Goal: Navigation & Orientation: Find specific page/section

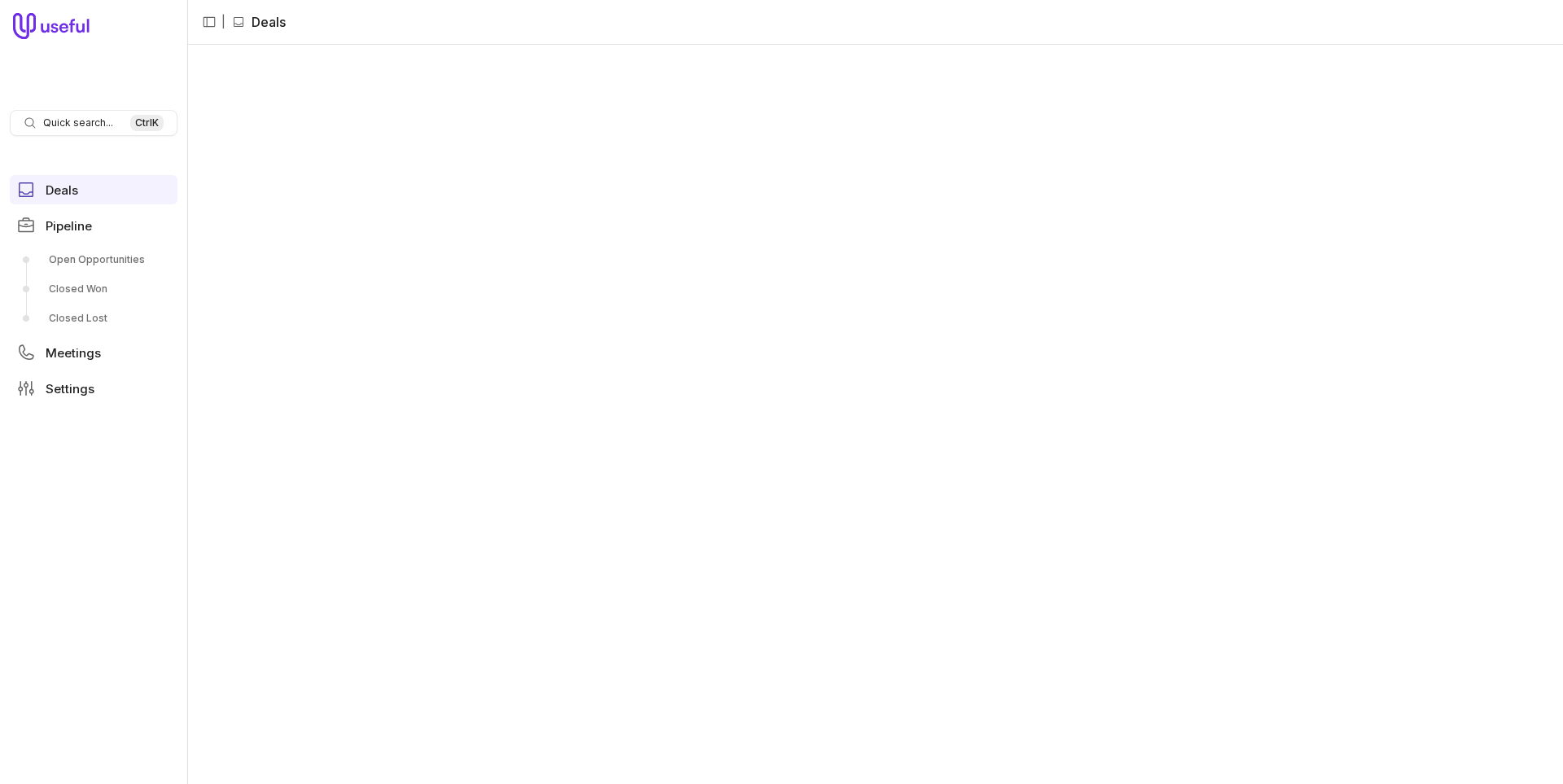
click at [88, 601] on nav "Quick search... Ctrl K Deals Pipeline Open Opportunities Closed Won Closed Lost…" at bounding box center [93, 392] width 187 height 784
click at [87, 212] on link "Pipeline" at bounding box center [93, 225] width 168 height 30
click at [63, 347] on span "Meetings" at bounding box center [72, 353] width 55 height 12
click at [102, 265] on link "Open Opportunities" at bounding box center [93, 260] width 168 height 26
click at [86, 199] on link "Deals" at bounding box center [93, 189] width 168 height 30
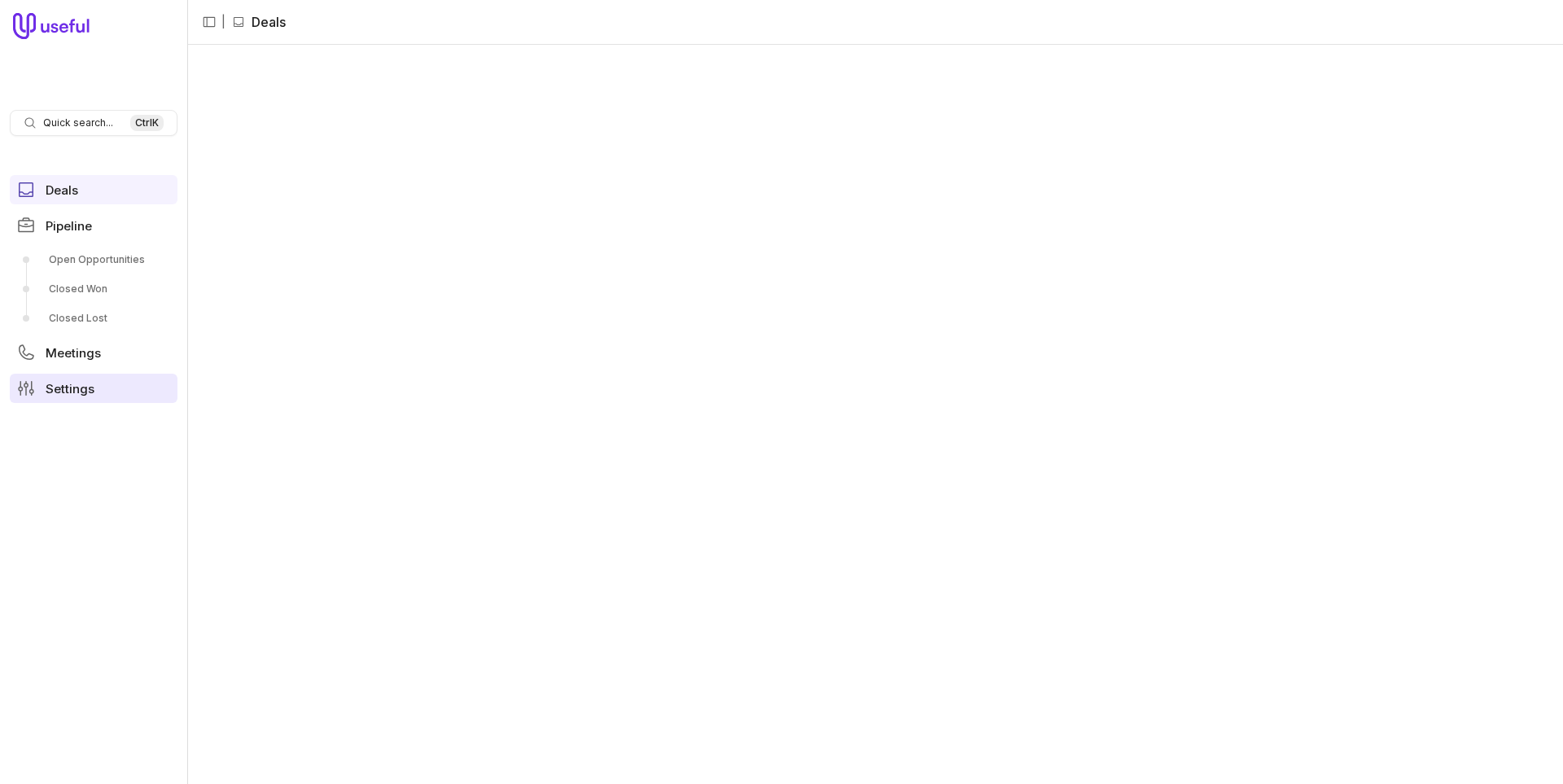
click at [92, 380] on link "Settings" at bounding box center [93, 389] width 168 height 30
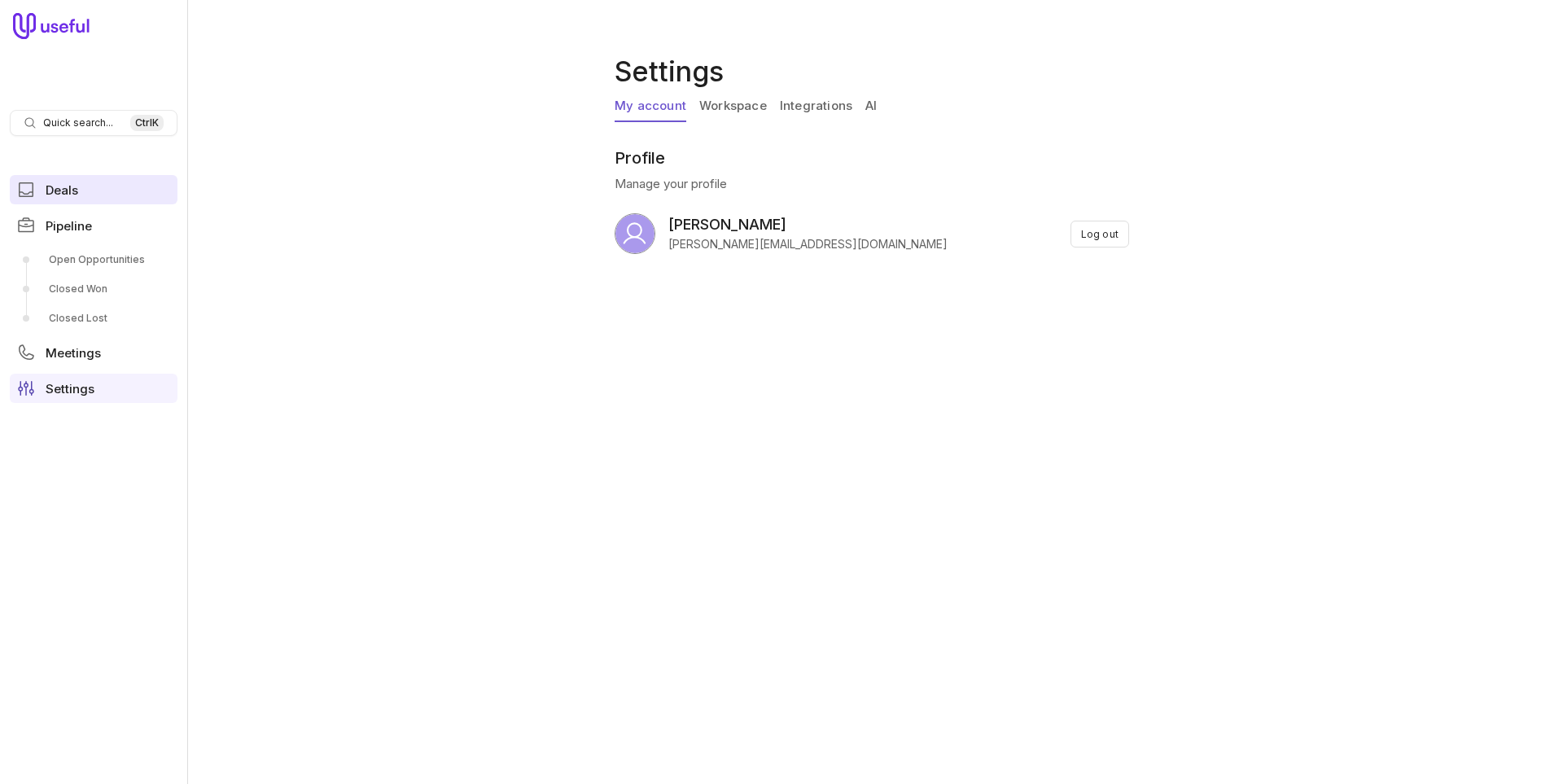
click at [36, 194] on link "Deals" at bounding box center [93, 189] width 168 height 30
